Goal: Information Seeking & Learning: Learn about a topic

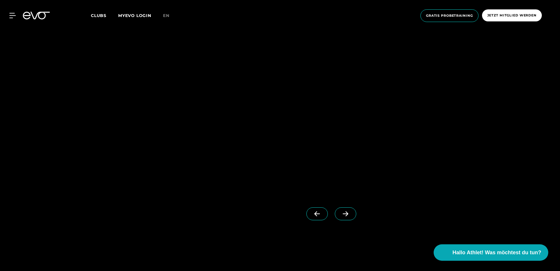
scroll to position [586, 0]
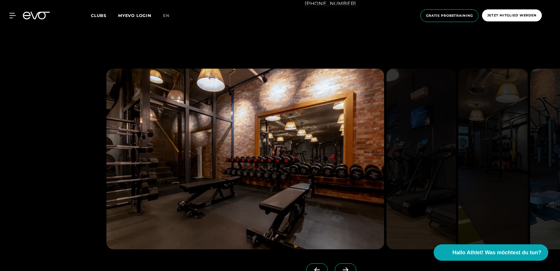
scroll to position [557, 0]
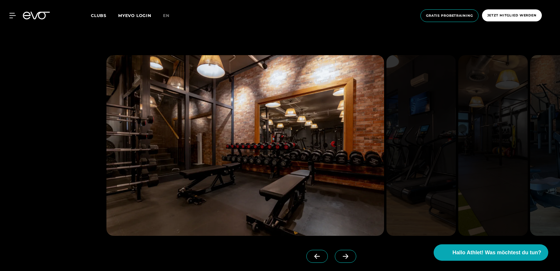
click at [340, 256] on icon at bounding box center [345, 255] width 10 height 5
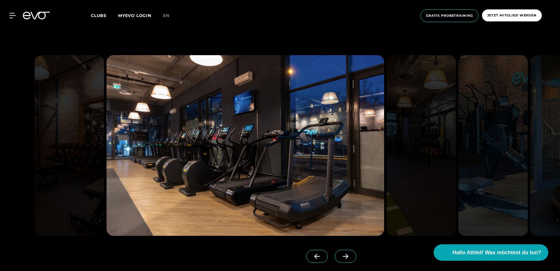
click at [340, 255] on icon at bounding box center [345, 255] width 10 height 5
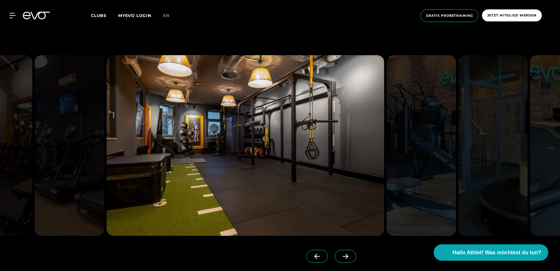
click at [340, 257] on icon at bounding box center [345, 255] width 10 height 5
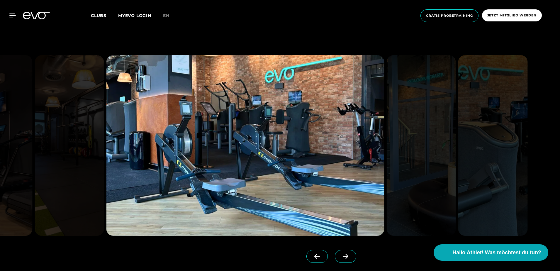
click at [340, 257] on icon at bounding box center [345, 255] width 10 height 5
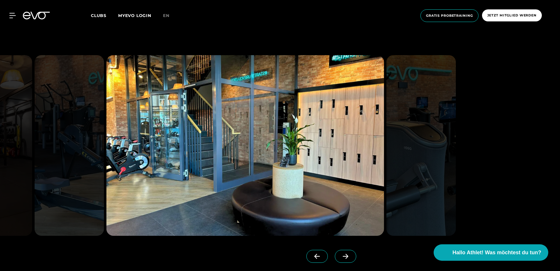
click at [340, 257] on icon at bounding box center [345, 255] width 10 height 5
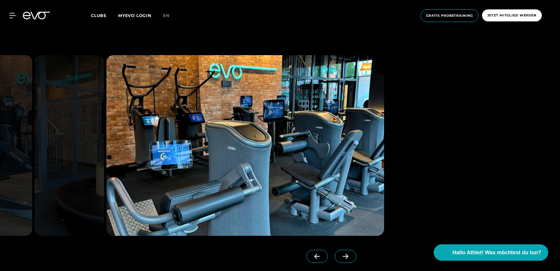
click at [340, 257] on icon at bounding box center [345, 255] width 10 height 5
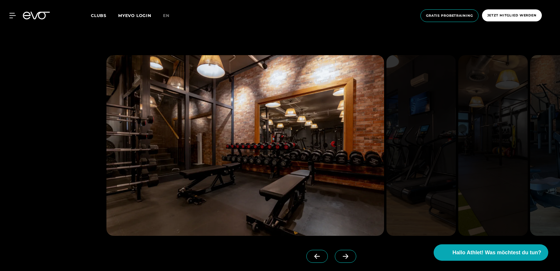
click at [340, 257] on icon at bounding box center [345, 255] width 10 height 5
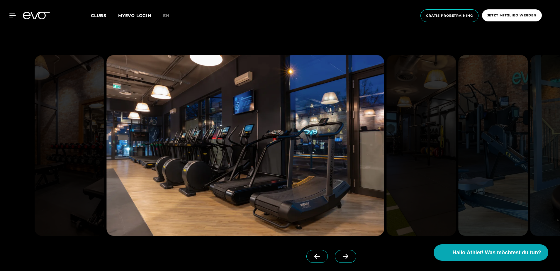
click at [340, 257] on icon at bounding box center [345, 255] width 10 height 5
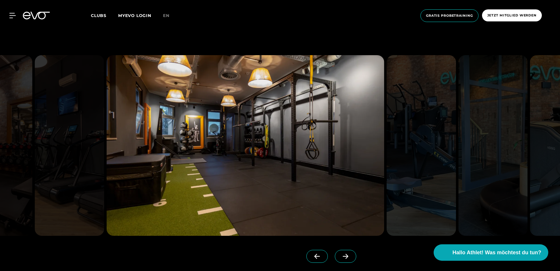
click at [340, 257] on icon at bounding box center [345, 255] width 10 height 5
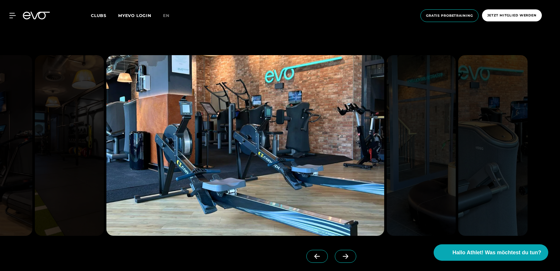
click at [340, 257] on icon at bounding box center [345, 255] width 10 height 5
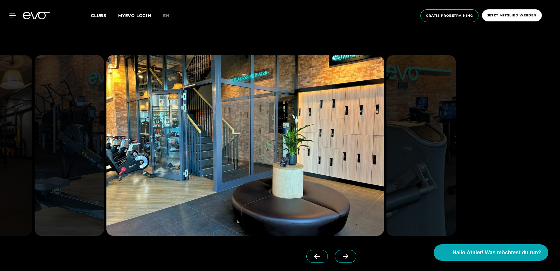
click at [340, 257] on icon at bounding box center [345, 255] width 10 height 5
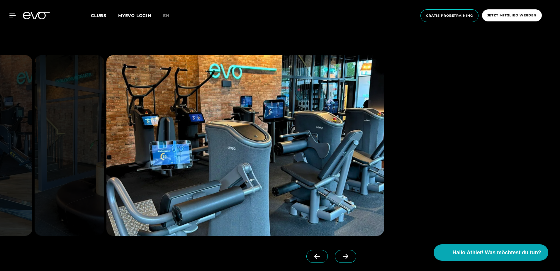
click at [340, 257] on icon at bounding box center [345, 255] width 10 height 5
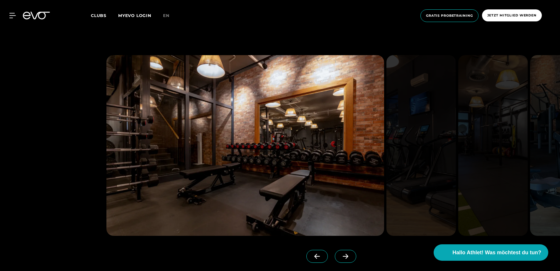
click at [304, 180] on img at bounding box center [244, 145] width 277 height 180
click at [302, 150] on img at bounding box center [244, 145] width 277 height 180
click at [340, 254] on icon at bounding box center [345, 255] width 10 height 5
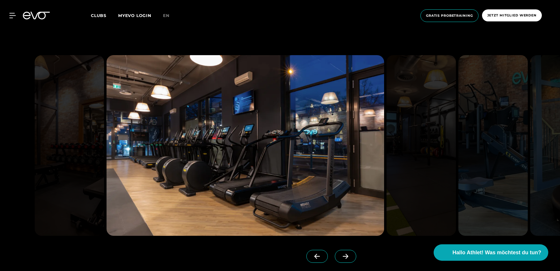
click at [340, 254] on icon at bounding box center [345, 255] width 10 height 5
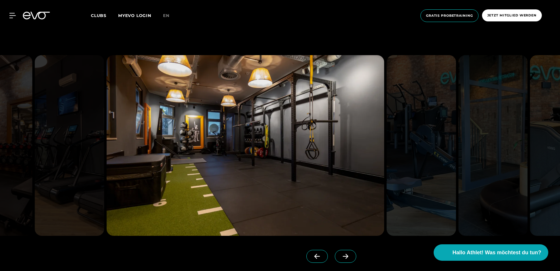
click at [340, 254] on icon at bounding box center [345, 255] width 10 height 5
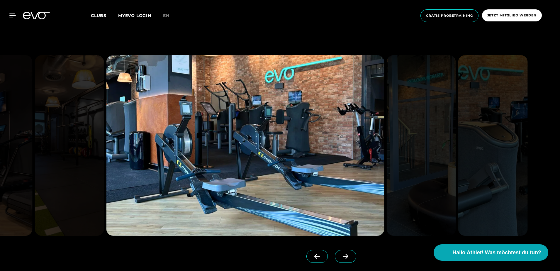
click at [340, 254] on icon at bounding box center [345, 255] width 10 height 5
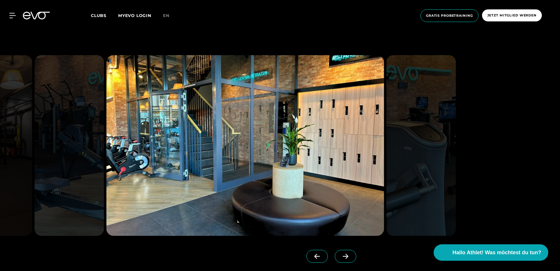
click at [340, 254] on icon at bounding box center [345, 255] width 10 height 5
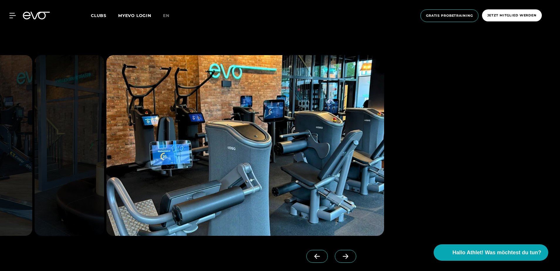
click at [340, 254] on icon at bounding box center [345, 255] width 10 height 5
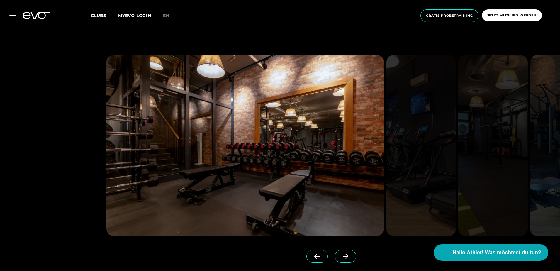
click at [340, 254] on icon at bounding box center [345, 255] width 10 height 5
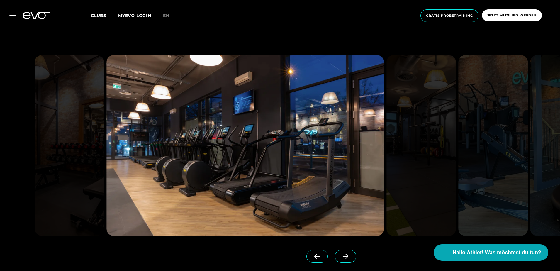
click at [340, 254] on icon at bounding box center [345, 255] width 10 height 5
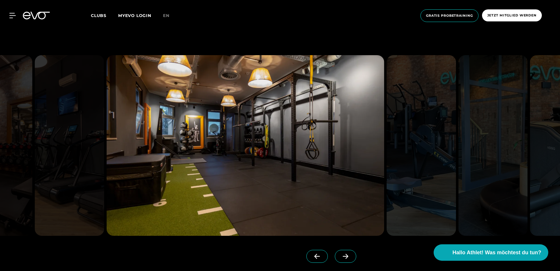
click at [193, 13] on div "Clubs MYEVO LOGIN en" at bounding box center [253, 15] width 324 height 7
click at [335, 254] on link at bounding box center [347, 261] width 24 height 23
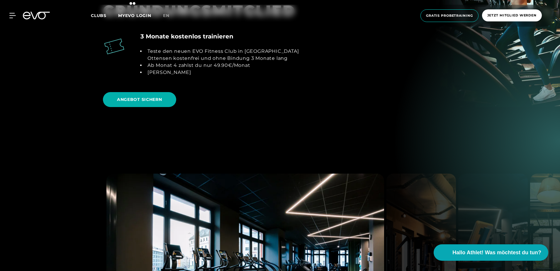
scroll to position [703, 0]
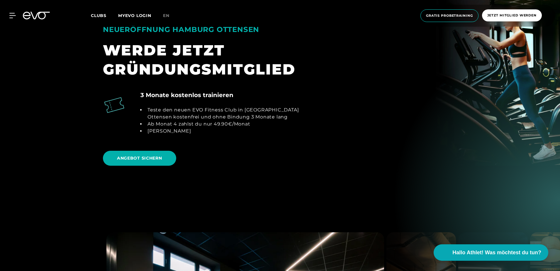
click at [94, 14] on span "Clubs" at bounding box center [99, 15] width 16 height 5
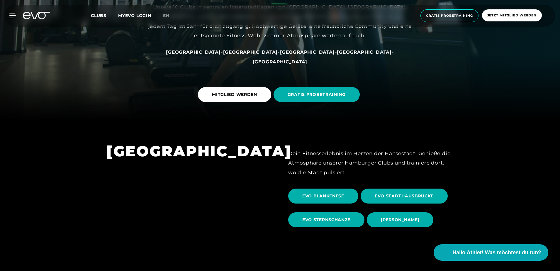
scroll to position [146, 0]
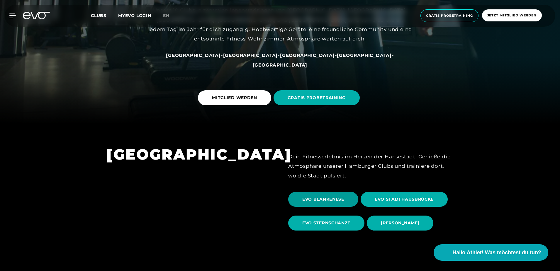
click at [342, 201] on span "EVO BLANKENESE" at bounding box center [323, 199] width 42 height 6
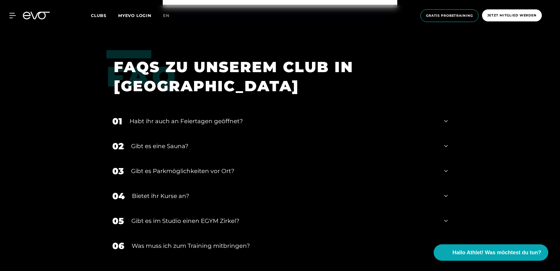
scroll to position [2109, 0]
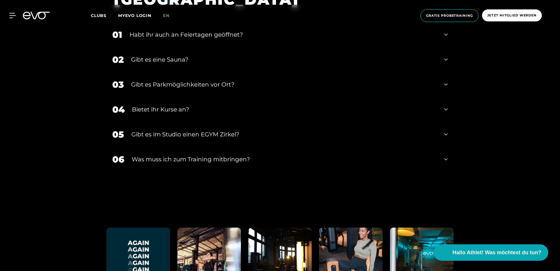
click at [241, 158] on div "06 Was muss ich zum Training mitbringen?" at bounding box center [279, 159] width 347 height 25
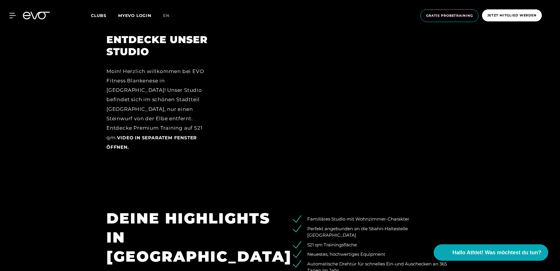
scroll to position [791, 0]
